Goal: Use online tool/utility: Utilize a website feature to perform a specific function

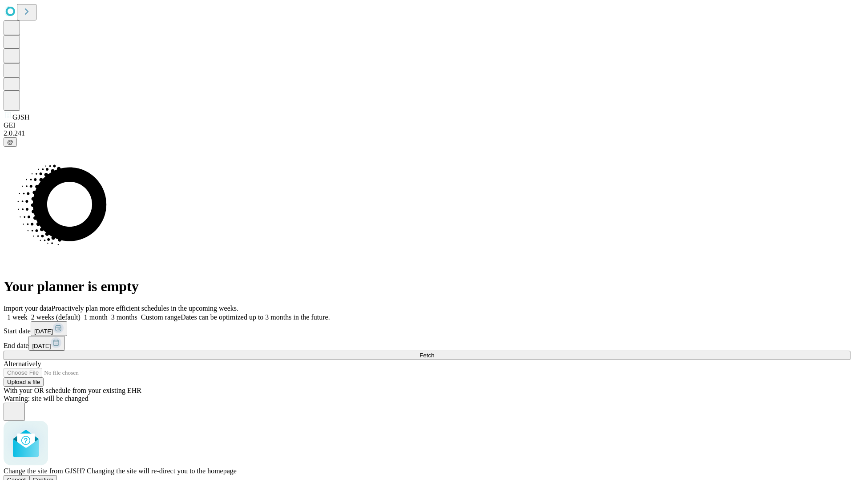
click at [54, 477] on span "Confirm" at bounding box center [43, 480] width 21 height 7
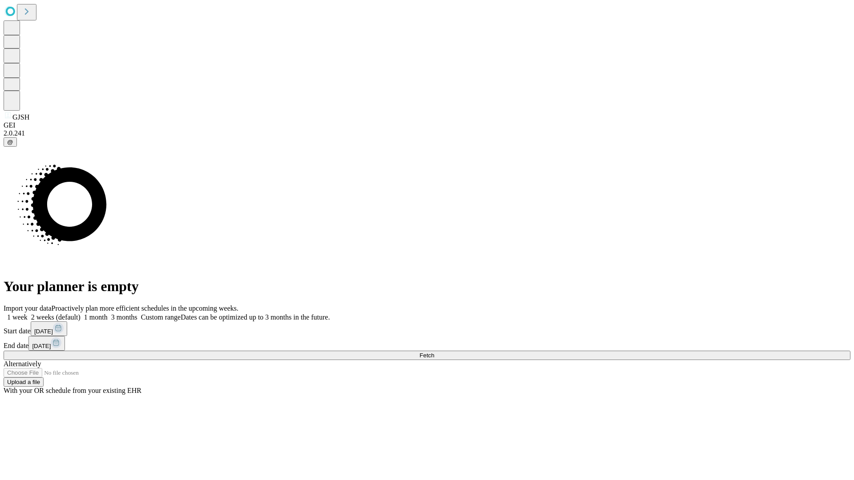
click at [108, 313] on label "1 month" at bounding box center [93, 317] width 27 height 8
click at [434, 352] on span "Fetch" at bounding box center [426, 355] width 15 height 7
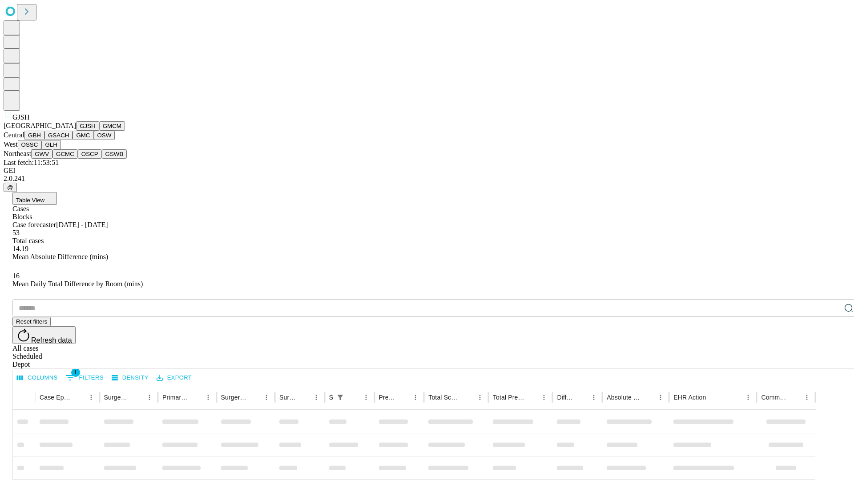
click at [99, 131] on button "GMCM" at bounding box center [112, 125] width 26 height 9
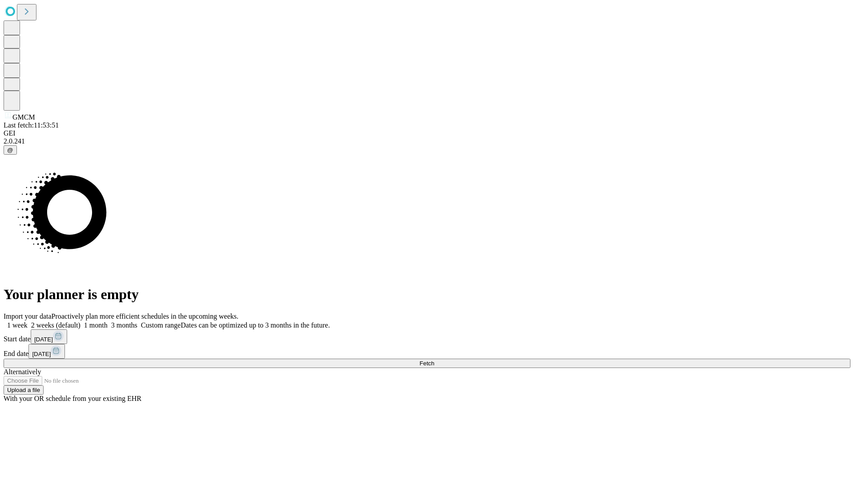
click at [108, 321] on label "1 month" at bounding box center [93, 325] width 27 height 8
click at [434, 360] on span "Fetch" at bounding box center [426, 363] width 15 height 7
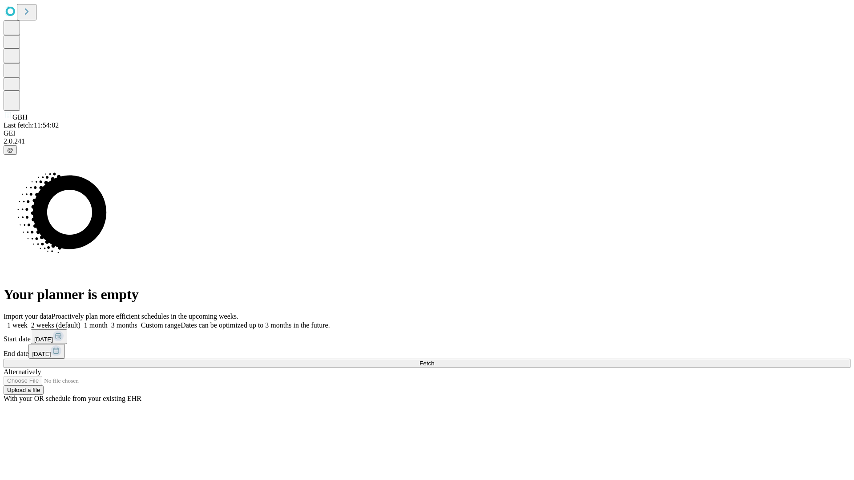
click at [108, 321] on label "1 month" at bounding box center [93, 325] width 27 height 8
click at [434, 360] on span "Fetch" at bounding box center [426, 363] width 15 height 7
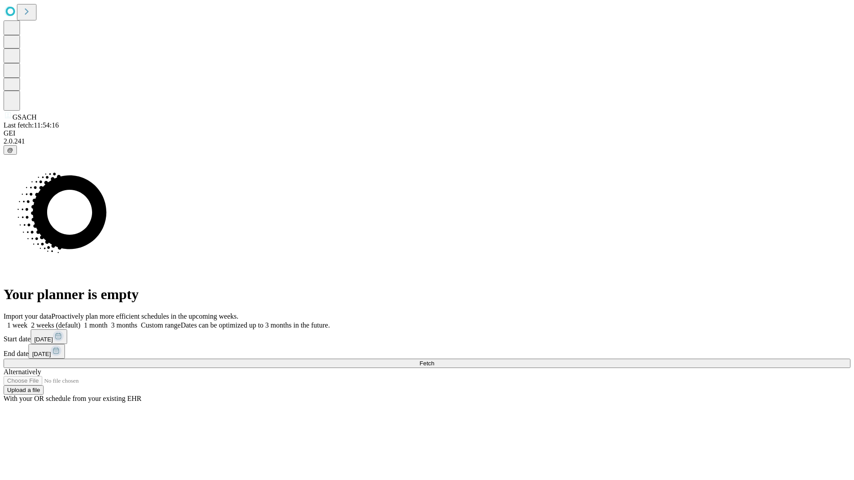
click at [108, 321] on label "1 month" at bounding box center [93, 325] width 27 height 8
click at [434, 360] on span "Fetch" at bounding box center [426, 363] width 15 height 7
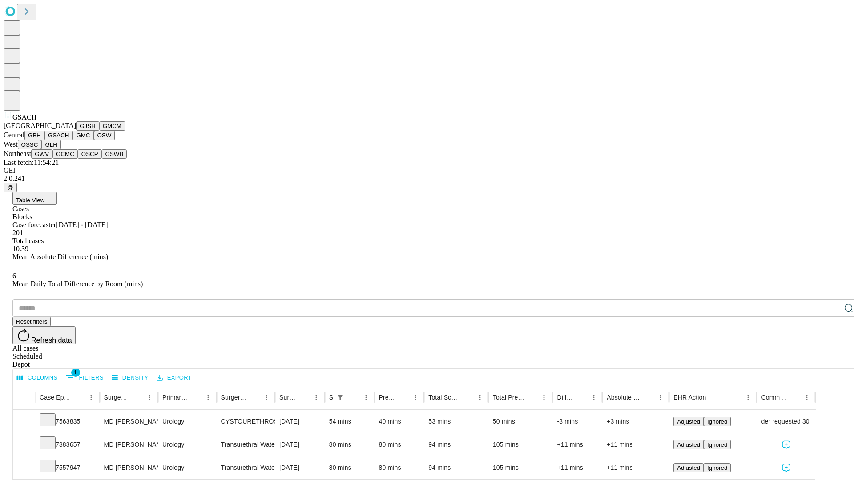
click at [72, 140] on button "GMC" at bounding box center [82, 135] width 21 height 9
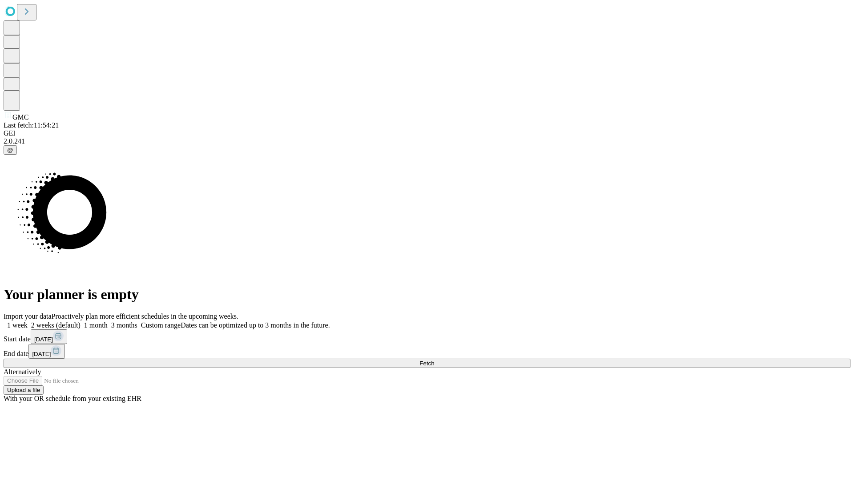
click at [108, 321] on label "1 month" at bounding box center [93, 325] width 27 height 8
click at [434, 360] on span "Fetch" at bounding box center [426, 363] width 15 height 7
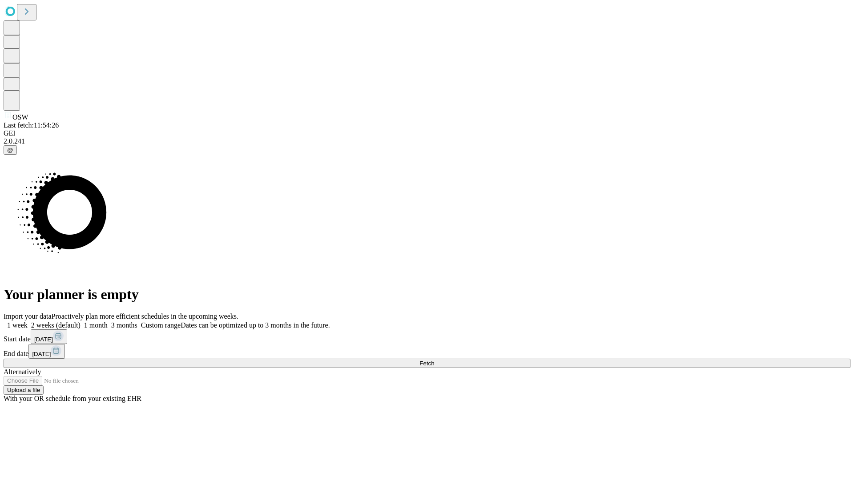
click at [434, 360] on span "Fetch" at bounding box center [426, 363] width 15 height 7
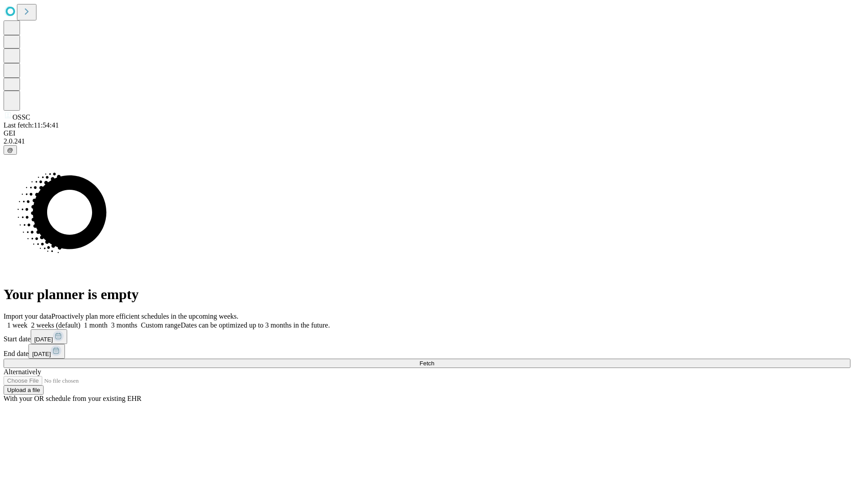
click at [108, 321] on label "1 month" at bounding box center [93, 325] width 27 height 8
click at [434, 360] on span "Fetch" at bounding box center [426, 363] width 15 height 7
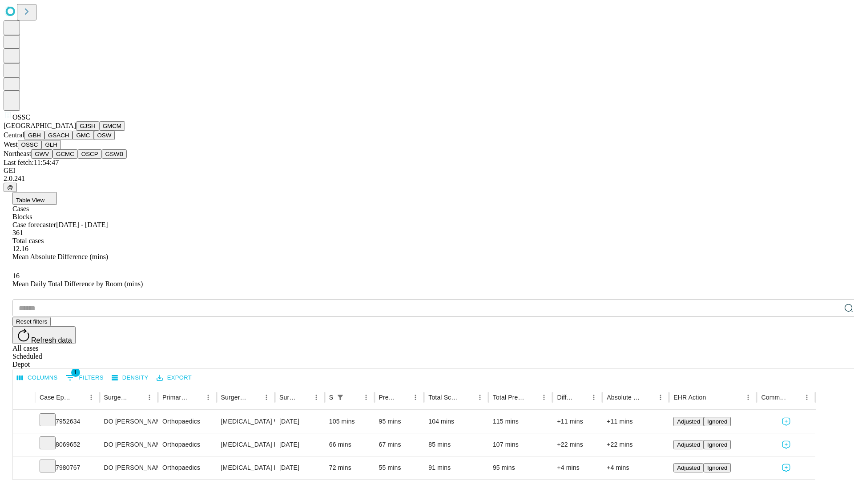
click at [60, 149] on button "GLH" at bounding box center [50, 144] width 19 height 9
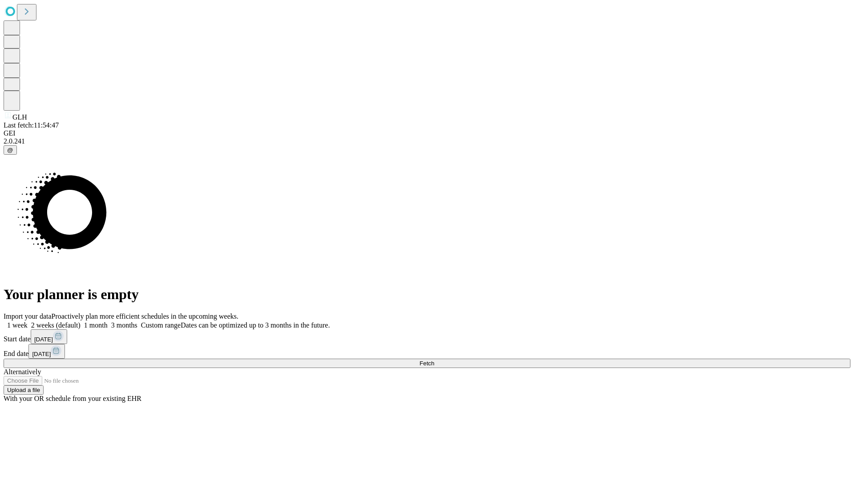
click at [108, 321] on label "1 month" at bounding box center [93, 325] width 27 height 8
click at [434, 360] on span "Fetch" at bounding box center [426, 363] width 15 height 7
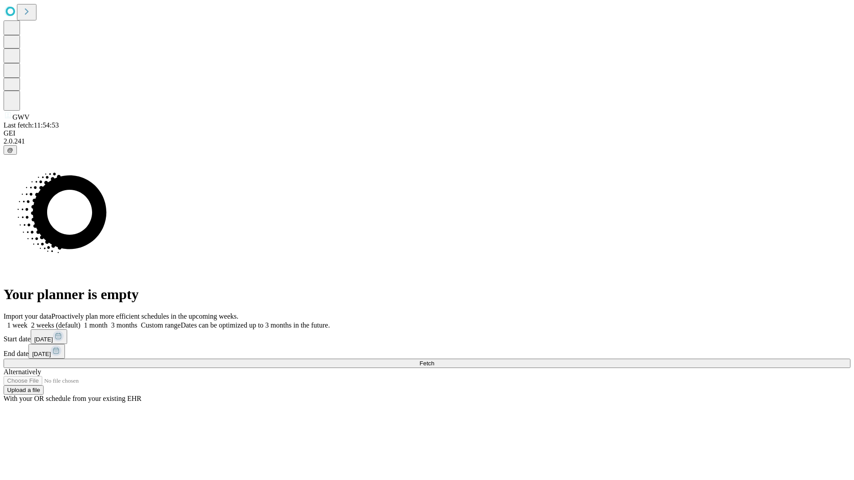
click at [434, 360] on span "Fetch" at bounding box center [426, 363] width 15 height 7
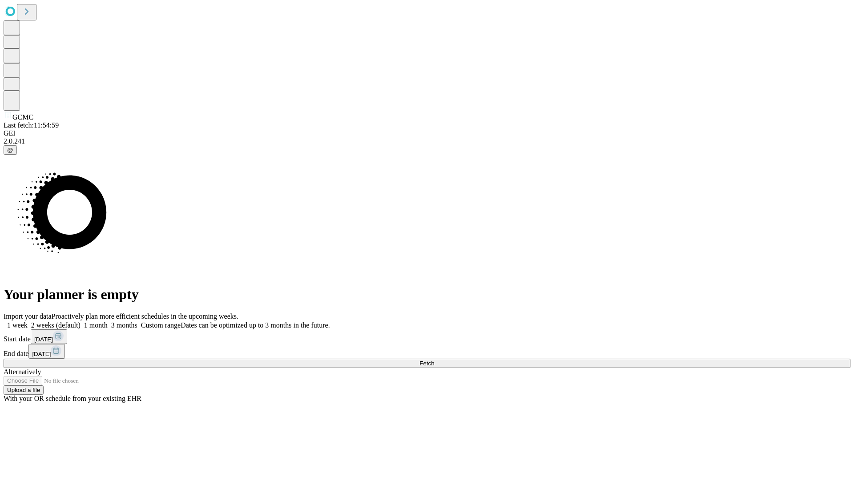
click at [108, 321] on label "1 month" at bounding box center [93, 325] width 27 height 8
click at [434, 360] on span "Fetch" at bounding box center [426, 363] width 15 height 7
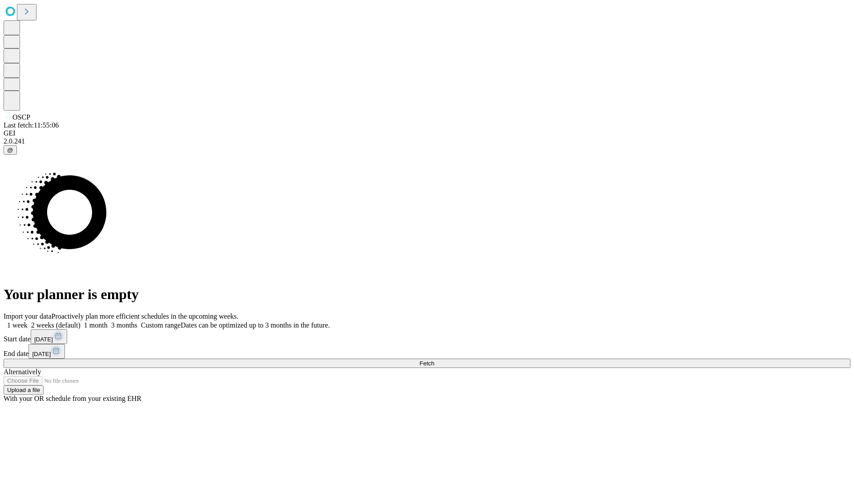
click at [108, 321] on label "1 month" at bounding box center [93, 325] width 27 height 8
click at [434, 360] on span "Fetch" at bounding box center [426, 363] width 15 height 7
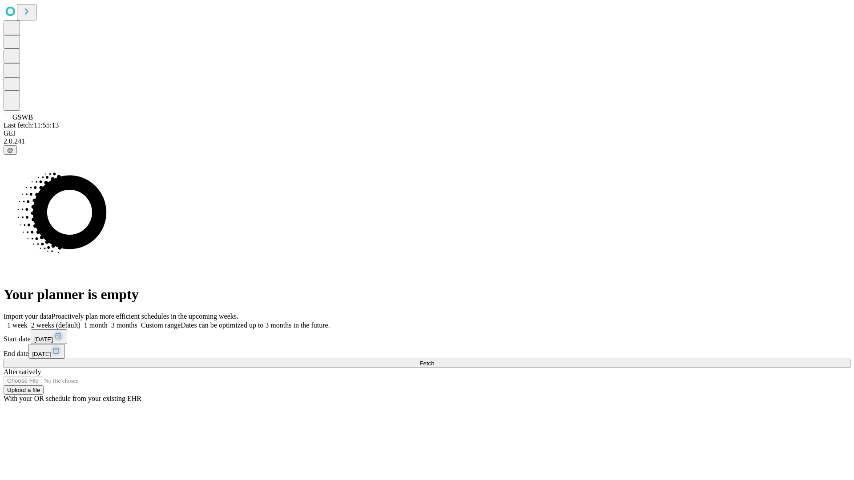
click at [108, 321] on label "1 month" at bounding box center [93, 325] width 27 height 8
click at [434, 360] on span "Fetch" at bounding box center [426, 363] width 15 height 7
